Goal: Task Accomplishment & Management: Use online tool/utility

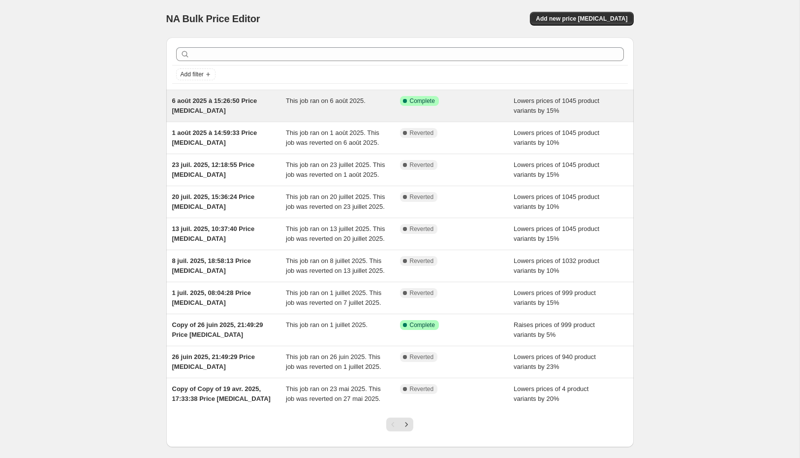
click at [350, 108] on div "This job ran on 6 août 2025." at bounding box center [343, 106] width 114 height 20
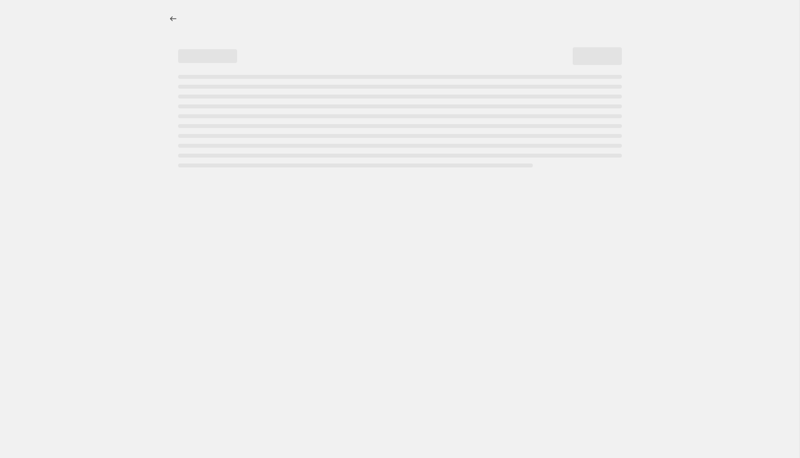
select select "percentage"
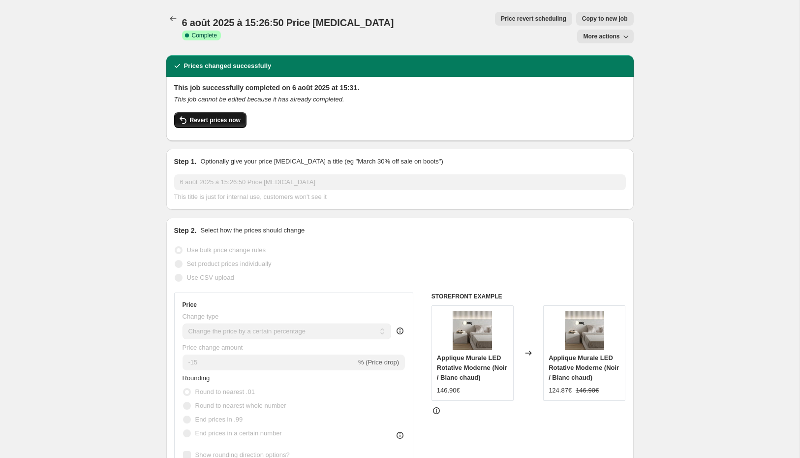
click at [177, 114] on icon "button" at bounding box center [183, 120] width 12 height 12
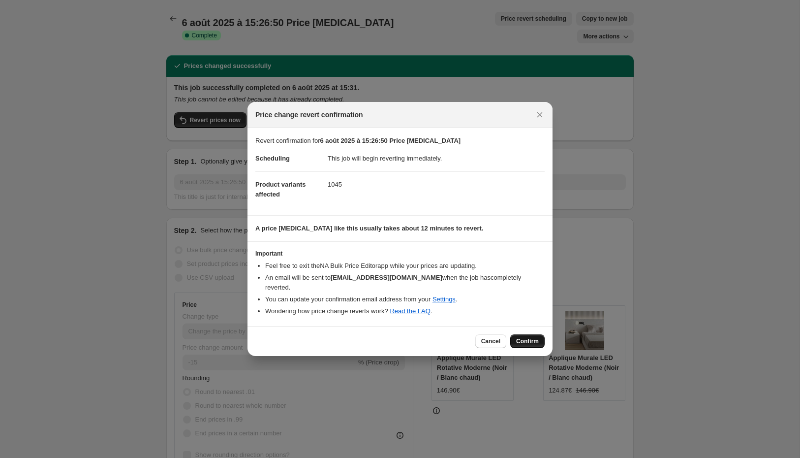
click at [544, 341] on button "Confirm" at bounding box center [527, 341] width 34 height 14
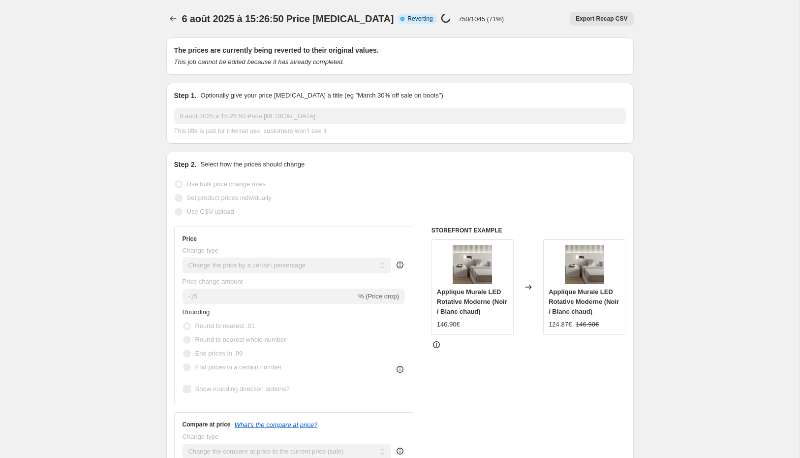
select select "percentage"
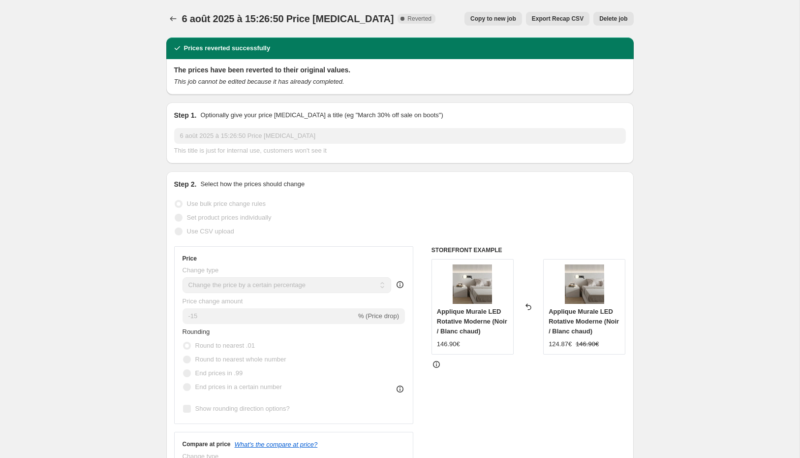
click at [503, 21] on span "Copy to new job" at bounding box center [493, 19] width 46 height 8
select select "percentage"
